Goal: Information Seeking & Learning: Check status

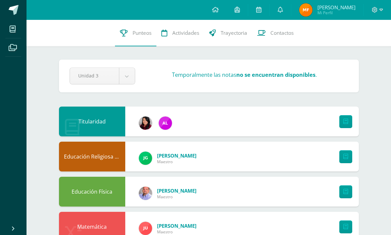
click at [232, 33] on span "Trayectoria" at bounding box center [234, 32] width 26 height 7
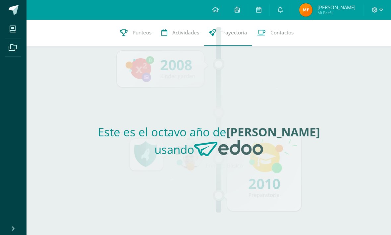
scroll to position [14, 0]
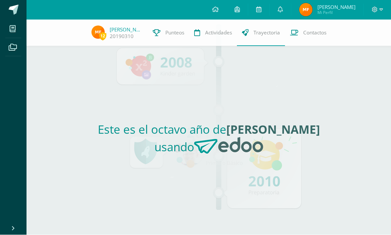
click at [317, 35] on span "Contactos" at bounding box center [314, 32] width 23 height 7
click at [281, 9] on icon at bounding box center [280, 10] width 5 height 6
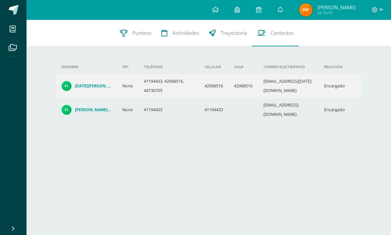
click at [331, 10] on span "Mi Perfil" at bounding box center [336, 13] width 38 height 6
click at [336, 8] on span "[PERSON_NAME]" at bounding box center [336, 7] width 38 height 7
click at [278, 7] on link at bounding box center [280, 10] width 21 height 20
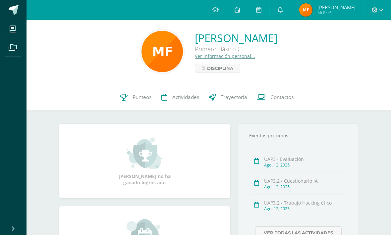
scroll to position [1, 0]
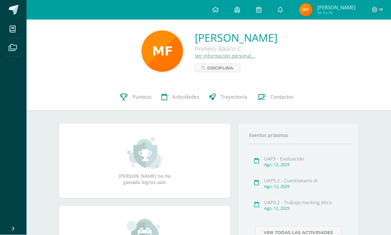
click at [277, 4] on link at bounding box center [280, 10] width 21 height 20
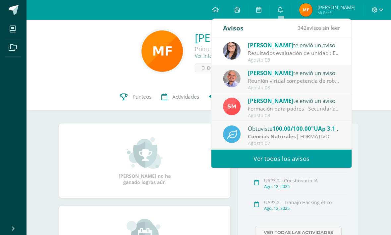
scroll to position [0, 0]
click at [318, 50] on div "Resultados evaluación de unidad : Estimados padres de familia, reciban un atent…" at bounding box center [294, 53] width 92 height 8
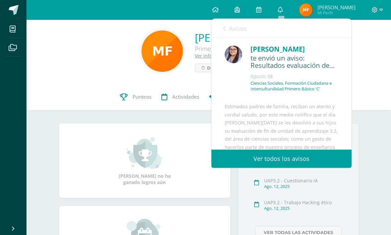
click at [366, 41] on div "Manuel Roberto Flores Gallardo Primero Básico C Ver información personal... Dis…" at bounding box center [209, 51] width 354 height 44
